Goal: Find specific page/section: Find specific page/section

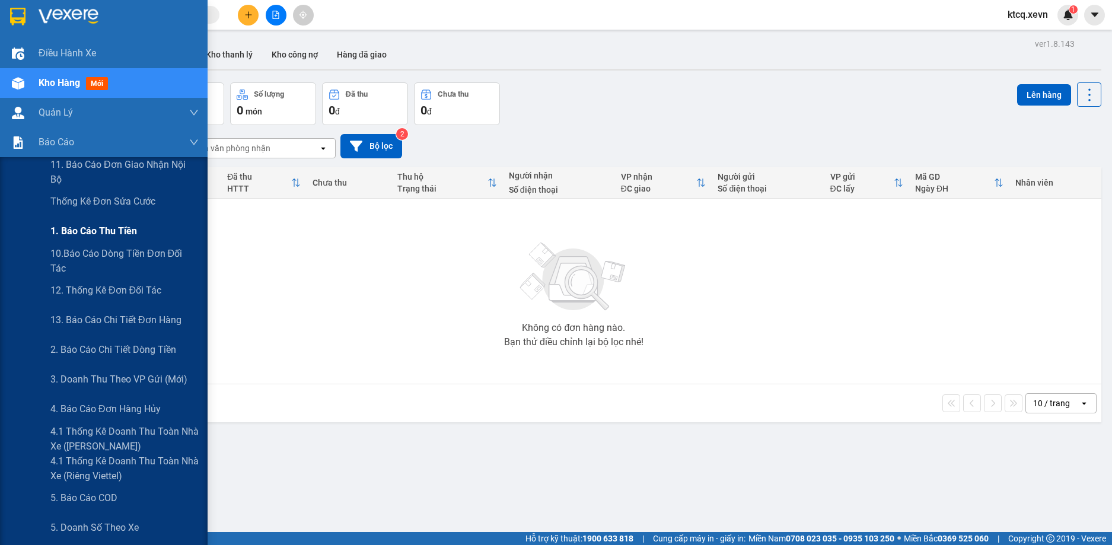
click at [109, 222] on div "1. Báo cáo thu tiền" at bounding box center [124, 232] width 148 height 30
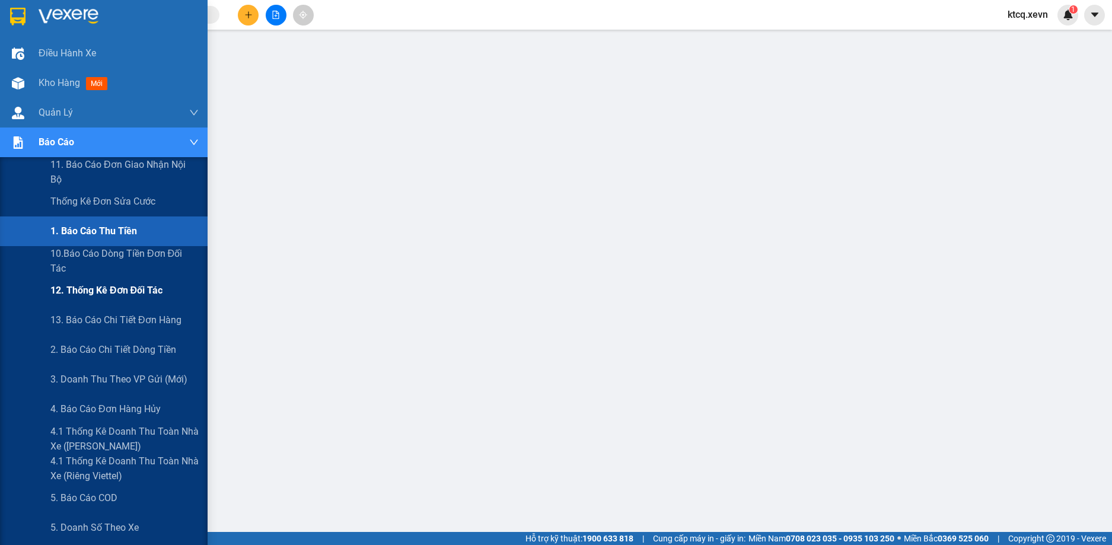
click at [83, 295] on span "12. Thống kê đơn đối tác" at bounding box center [106, 290] width 112 height 15
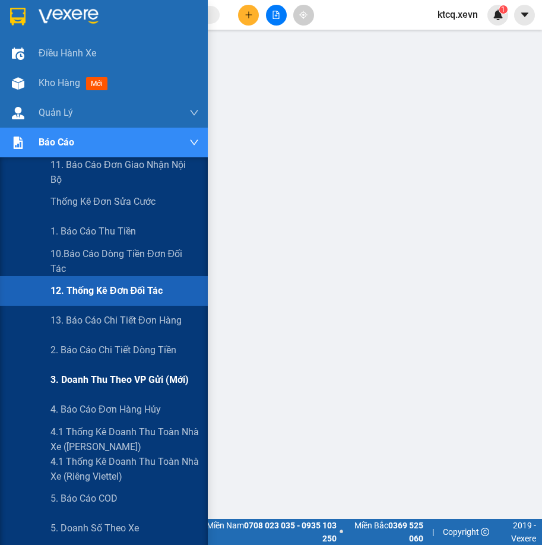
click at [120, 379] on span "3. Doanh Thu theo VP Gửi (mới)" at bounding box center [119, 379] width 138 height 15
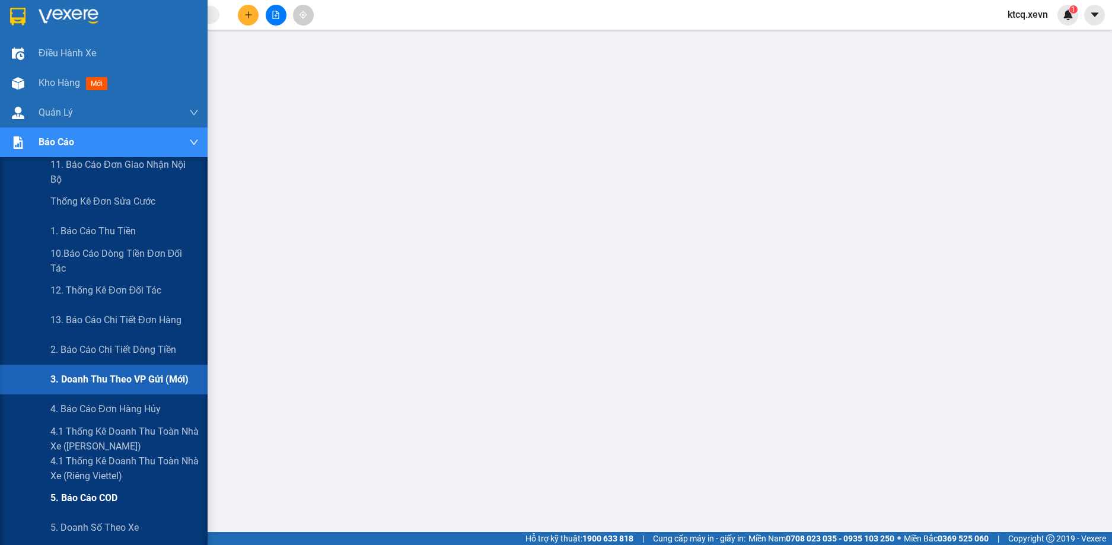
click at [98, 494] on span "5. Báo cáo COD" at bounding box center [83, 498] width 67 height 15
